Goal: Navigation & Orientation: Find specific page/section

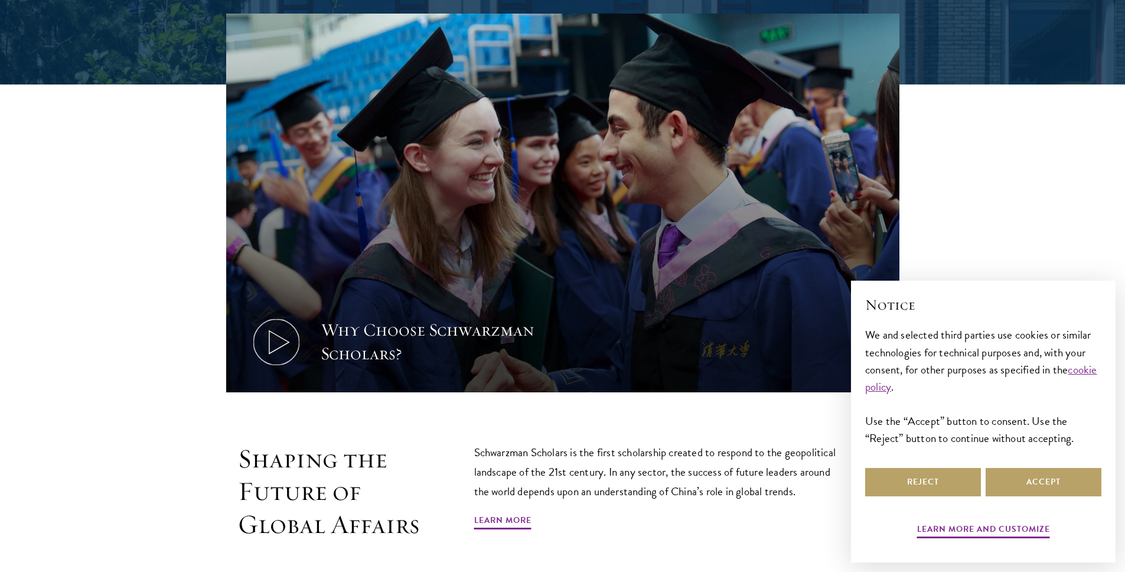
scroll to position [488, 0]
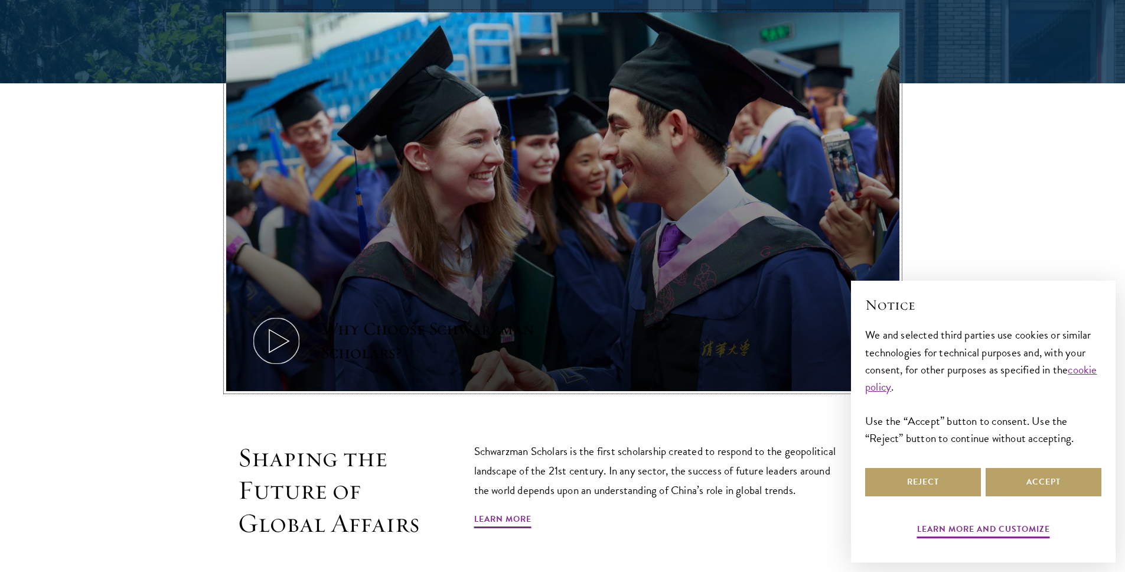
click at [282, 341] on icon at bounding box center [276, 340] width 53 height 53
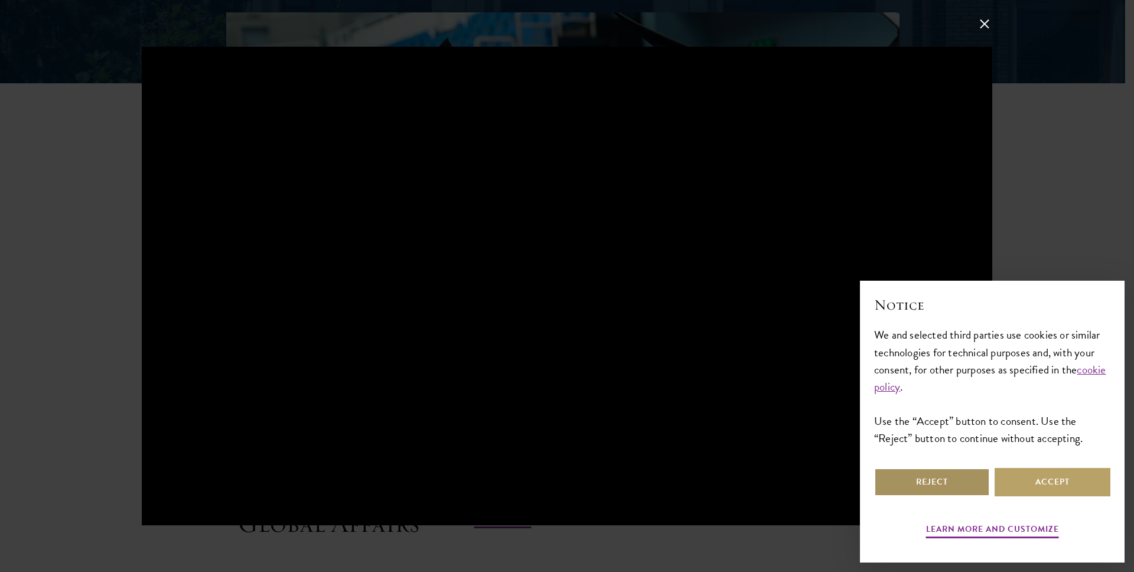
click at [947, 473] on button "Reject" at bounding box center [932, 482] width 116 height 28
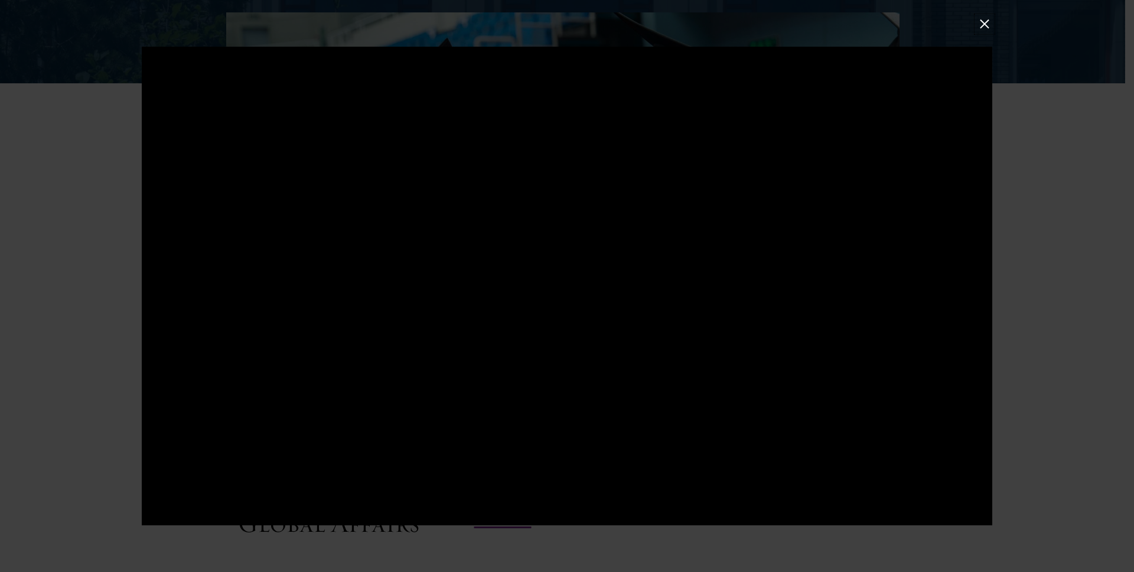
click at [985, 25] on button at bounding box center [984, 24] width 15 height 15
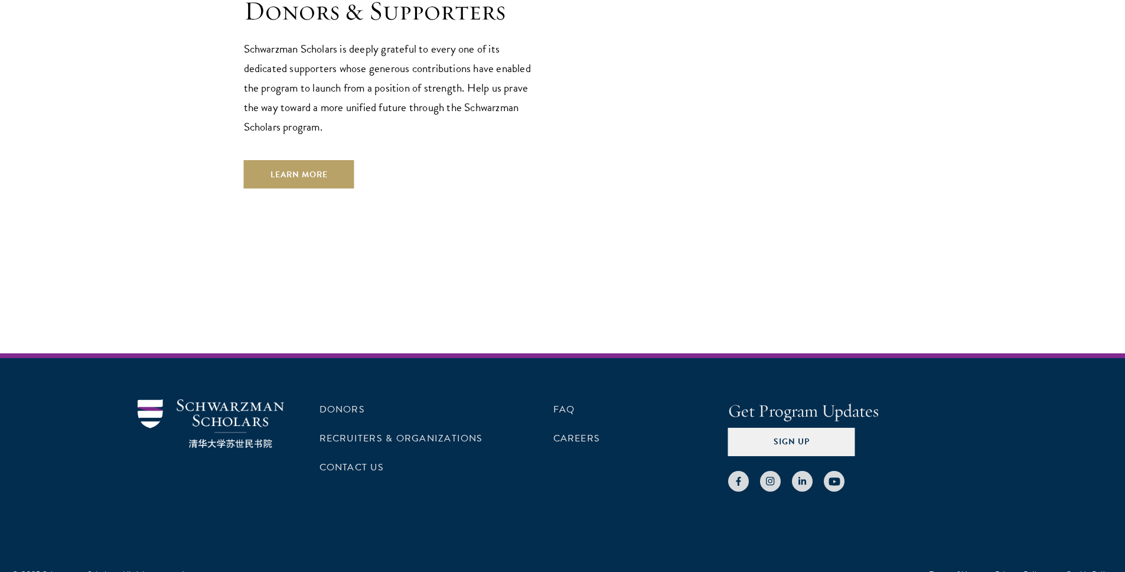
scroll to position [3421, 0]
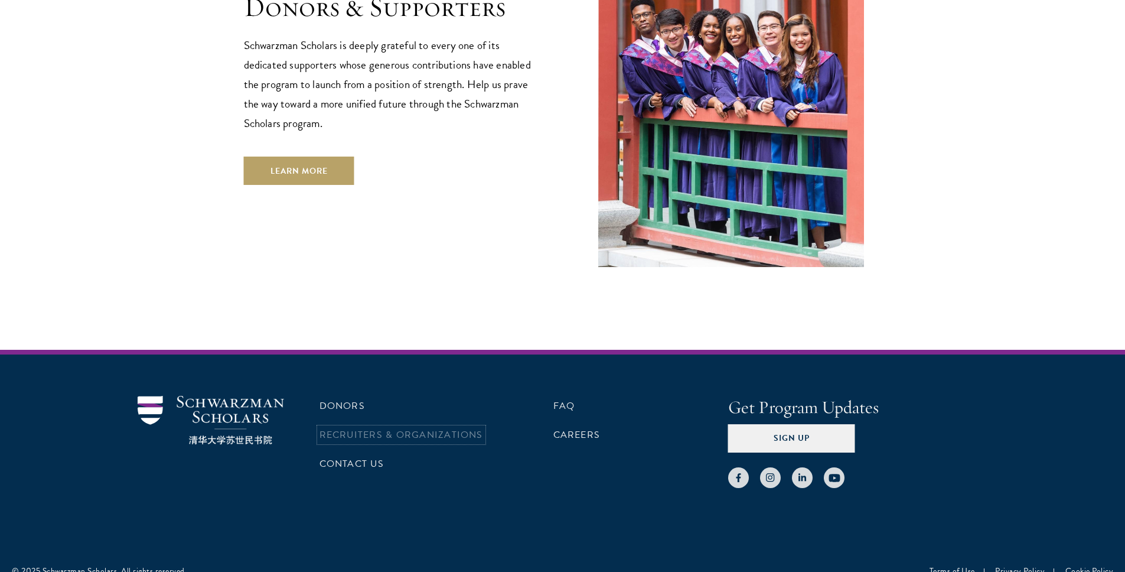
click at [436, 428] on link "Recruiters & Organizations" at bounding box center [401, 435] width 164 height 14
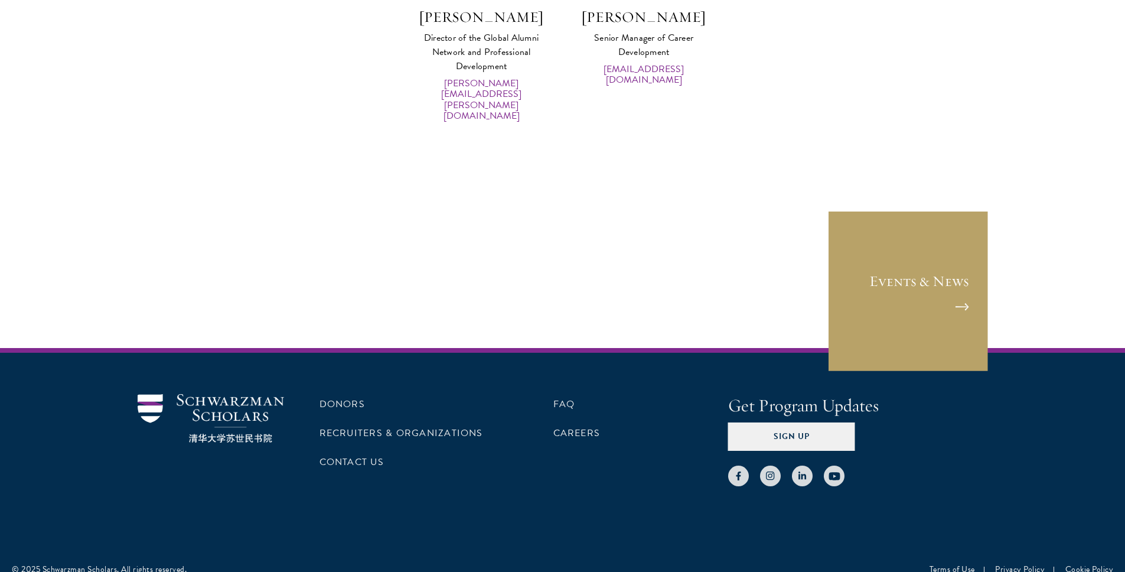
scroll to position [5977, 0]
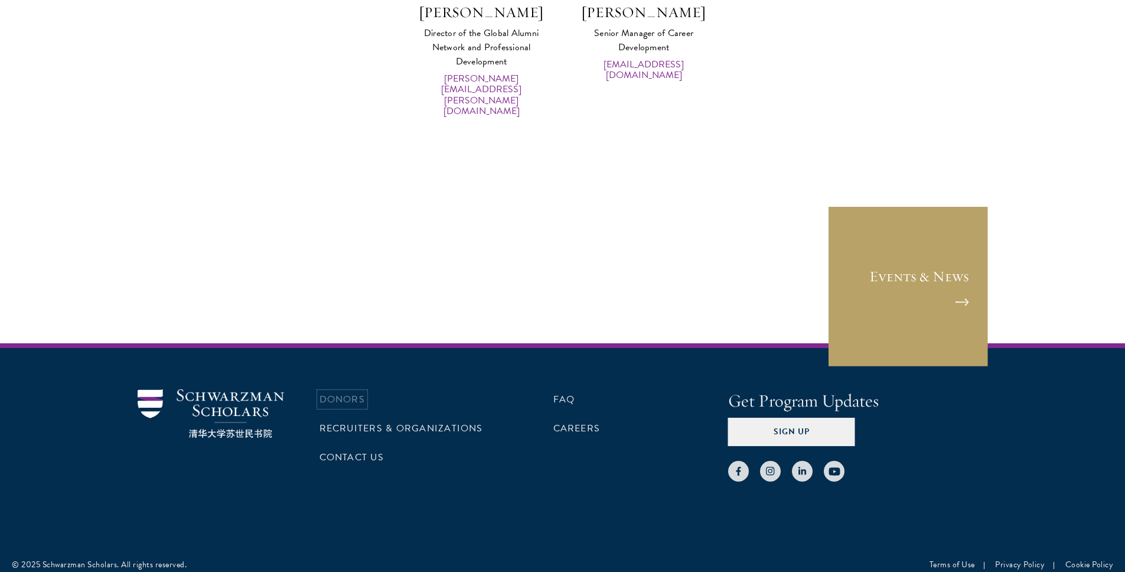
click at [345, 392] on link "Donors" at bounding box center [341, 399] width 45 height 14
